Goal: Transaction & Acquisition: Purchase product/service

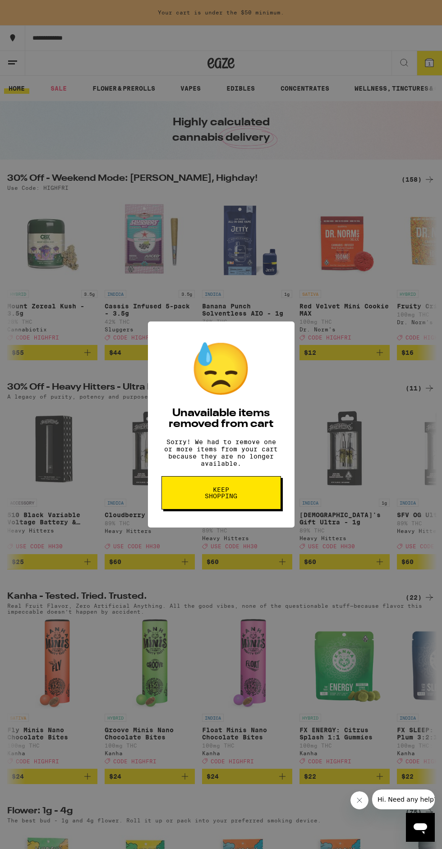
click at [249, 490] on button "Keep Shopping" at bounding box center [220, 492] width 119 height 33
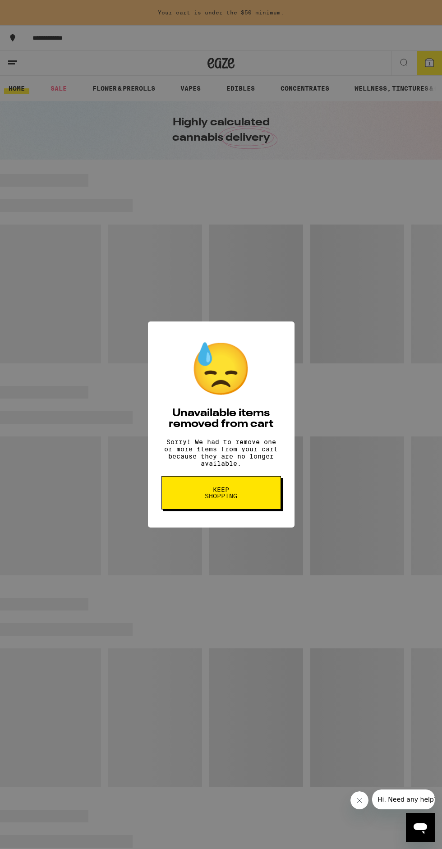
click at [229, 496] on span "Keep Shopping" at bounding box center [221, 492] width 46 height 13
click at [243, 495] on span "Keep Shopping" at bounding box center [221, 492] width 46 height 13
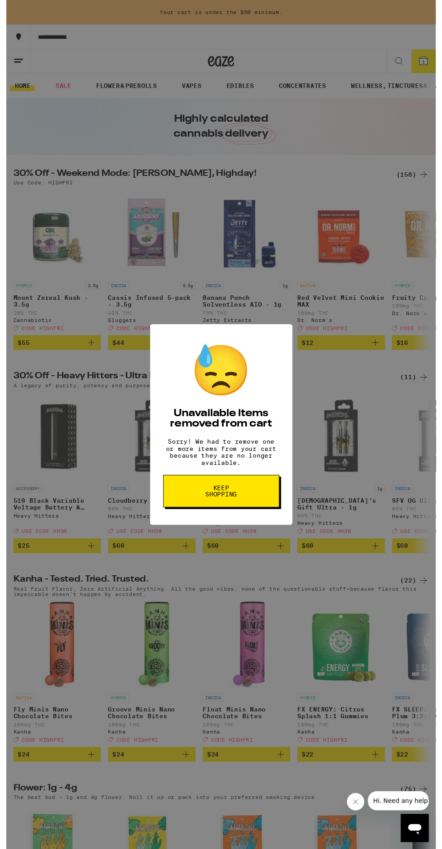
scroll to position [4, 0]
